Goal: Communication & Community: Answer question/provide support

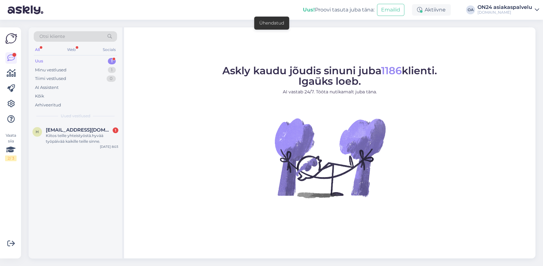
click at [490, 123] on figure "Askly kaudu jõudis sinuni juba 1186 klienti. Igaüks loeb. AI vastab 24/7. Tööta…" at bounding box center [330, 140] width 400 height 149
click at [89, 136] on div "Kiitos teille yhteistyöstä.hyvää työpäivää kaikille teille sinne." at bounding box center [82, 138] width 73 height 11
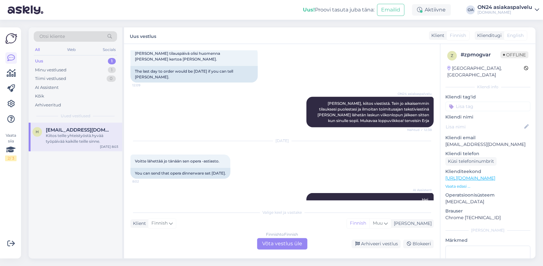
scroll to position [928, 0]
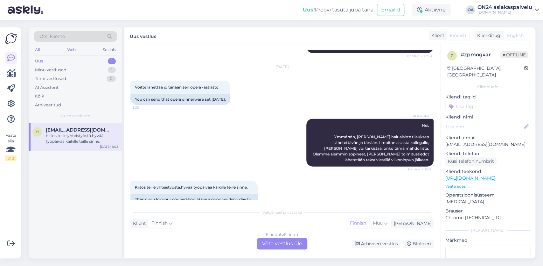
click at [266, 241] on div "Finnish to Finnish Võta vestlus üle" at bounding box center [282, 243] width 50 height 11
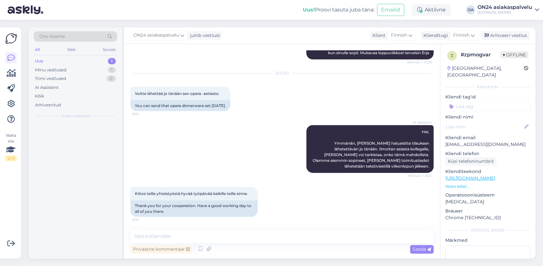
scroll to position [904, 0]
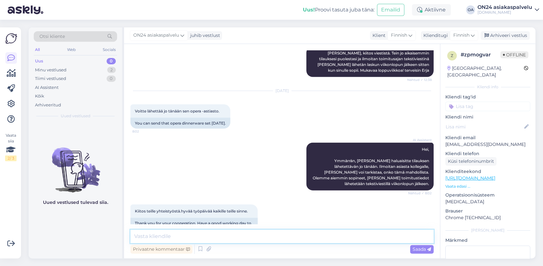
drag, startPoint x: 153, startPoint y: 236, endPoint x: 161, endPoint y: 242, distance: 9.4
click at [153, 236] on textarea at bounding box center [282, 235] width 303 height 13
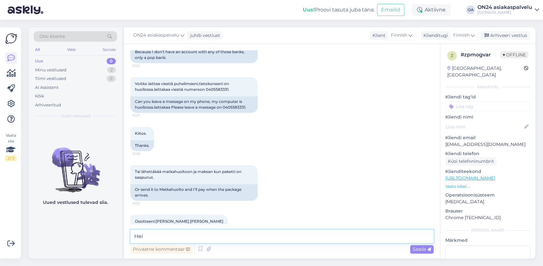
scroll to position [387, 0]
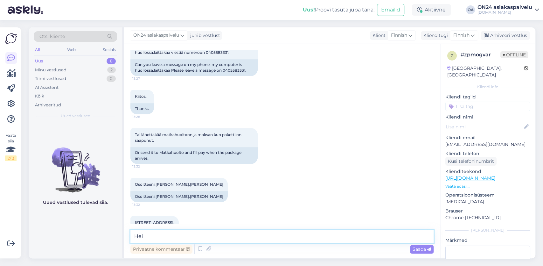
paste textarea "[PERSON_NAME]"
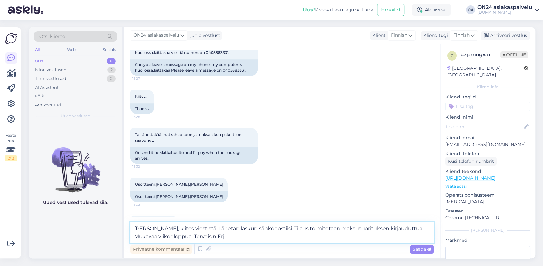
type textarea "[PERSON_NAME], kiitos viestistä. Lähetän laskun sähköpostiisi. Tilaus toimiteta…"
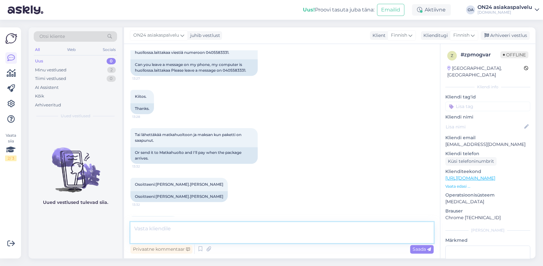
scroll to position [943, 0]
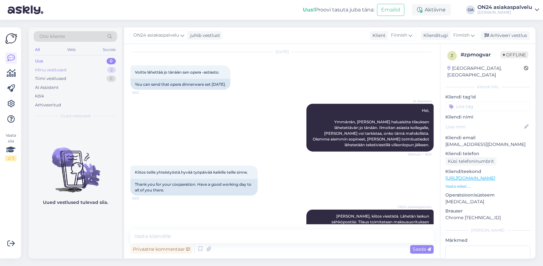
click at [74, 71] on div "Minu vestlused 2" at bounding box center [75, 70] width 83 height 9
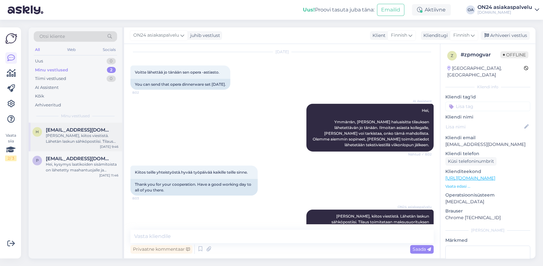
click at [96, 141] on div "[PERSON_NAME], kiitos viestistä. Lähetän laskun sähköpostiisi. Tilaus toimiteta…" at bounding box center [82, 138] width 73 height 11
click at [517, 37] on div "Arhiveeri vestlus" at bounding box center [505, 35] width 49 height 9
